Goal: Task Accomplishment & Management: Manage account settings

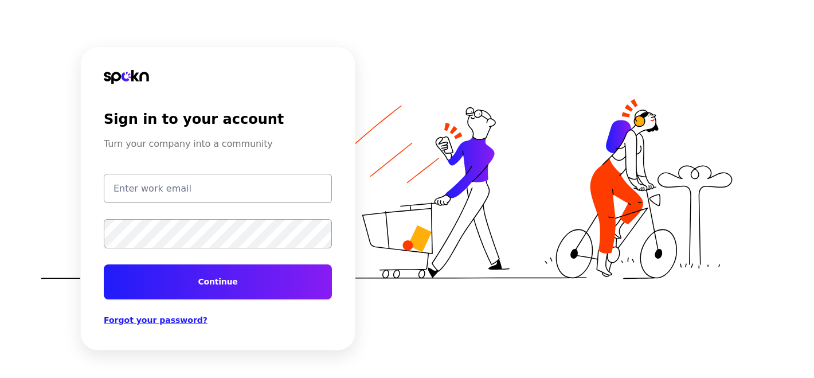
click at [202, 192] on input "email" at bounding box center [218, 188] width 228 height 29
type input "[PERSON_NAME][EMAIL_ADDRESS][PERSON_NAME][DOMAIN_NAME]"
click at [104, 264] on button "Continue" at bounding box center [218, 281] width 228 height 35
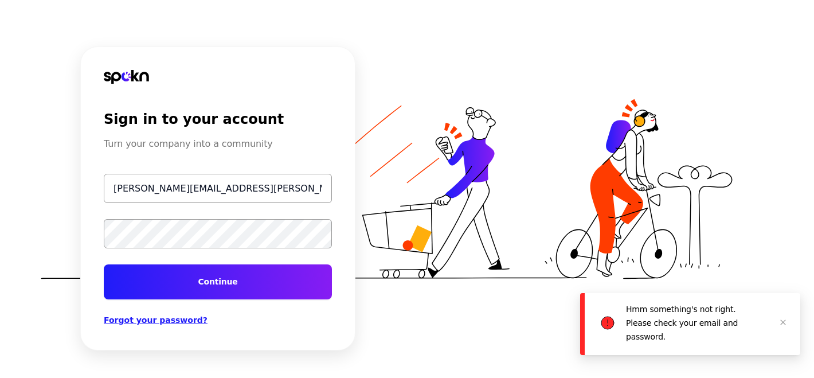
click at [104, 264] on button "Continue" at bounding box center [218, 281] width 228 height 35
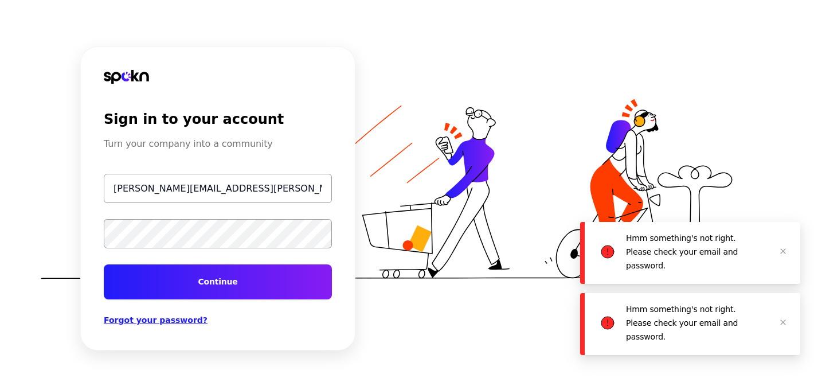
click at [22, 213] on div "Sign in to your account Turn your company into a community [PERSON_NAME][EMAIL_…" at bounding box center [407, 189] width 814 height 378
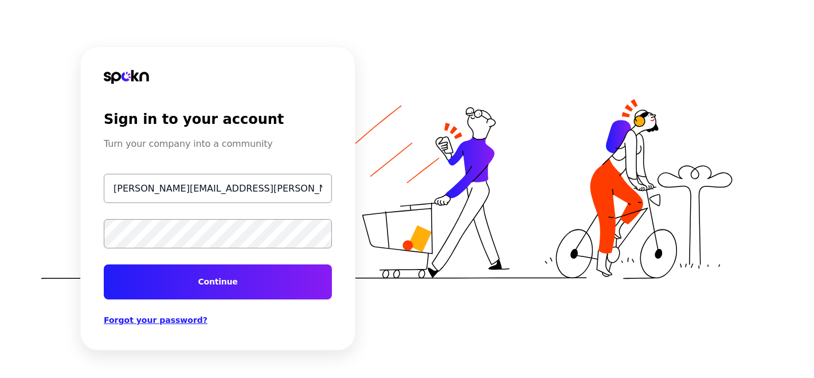
click at [104, 264] on button "Continue" at bounding box center [218, 281] width 228 height 35
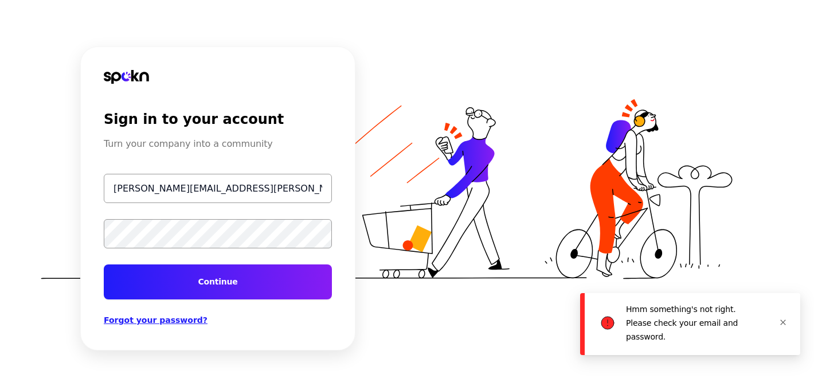
click at [786, 321] on icon "close" at bounding box center [783, 322] width 7 height 7
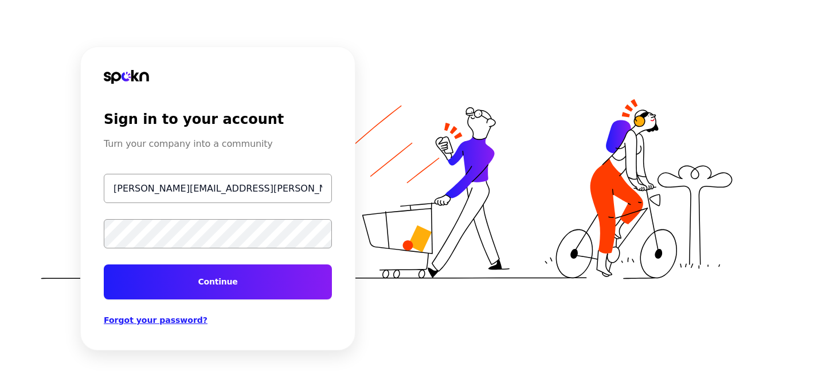
click at [0, 201] on html "Sign in to your account Turn your company into a community [PERSON_NAME][EMAIL_…" at bounding box center [407, 189] width 814 height 378
click at [104, 264] on button "Continue" at bounding box center [218, 281] width 228 height 35
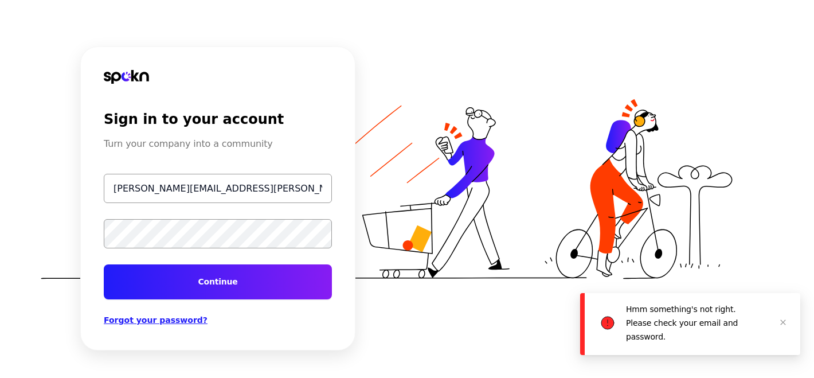
click at [104, 264] on button "Continue" at bounding box center [218, 281] width 228 height 35
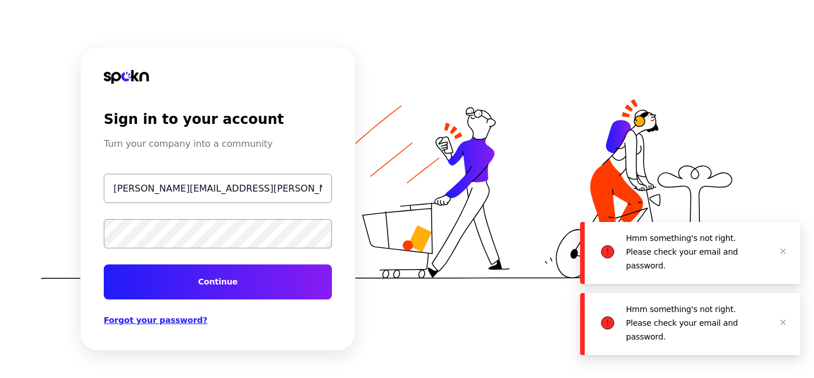
click at [166, 319] on span "Forgot your password?" at bounding box center [156, 319] width 104 height 9
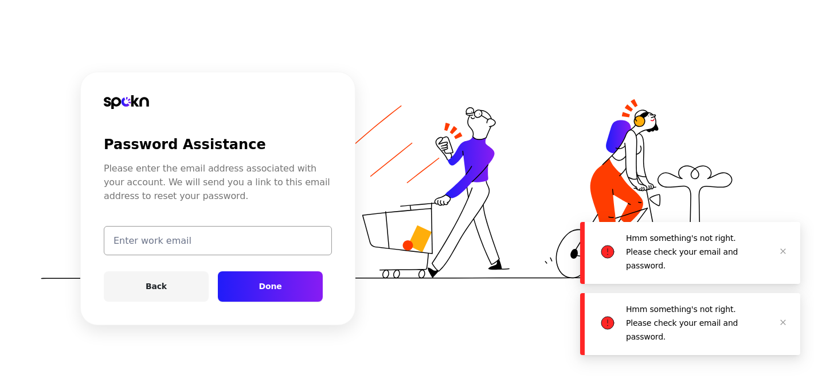
click at [153, 246] on input "email" at bounding box center [218, 240] width 228 height 29
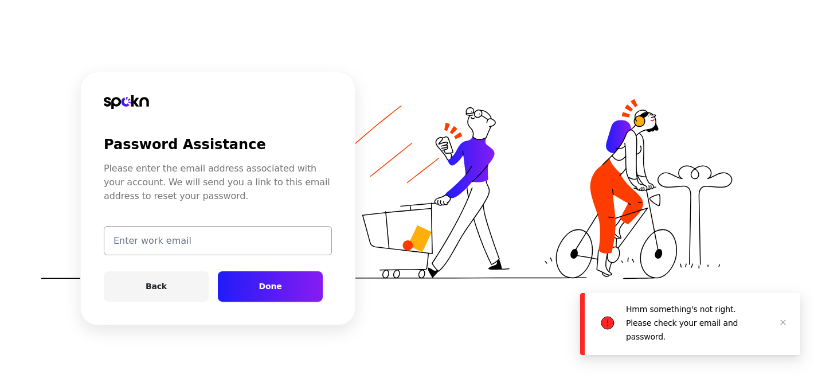
type input "[PERSON_NAME][EMAIL_ADDRESS][PERSON_NAME][DOMAIN_NAME]"
click at [240, 290] on button "Done" at bounding box center [270, 286] width 105 height 30
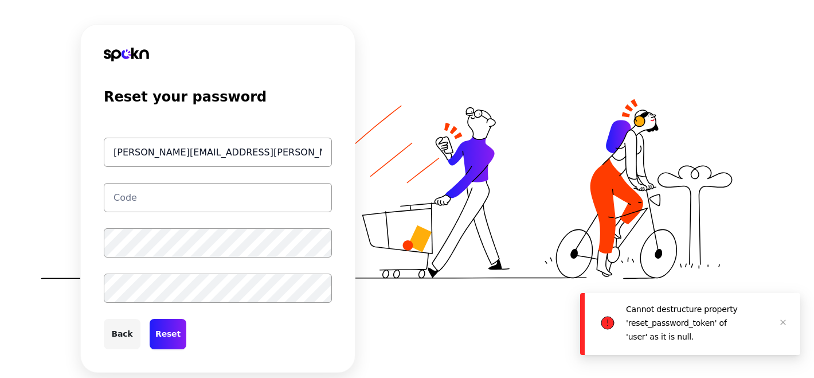
click at [187, 201] on input "text" at bounding box center [218, 197] width 228 height 29
